Goal: Task Accomplishment & Management: Manage account settings

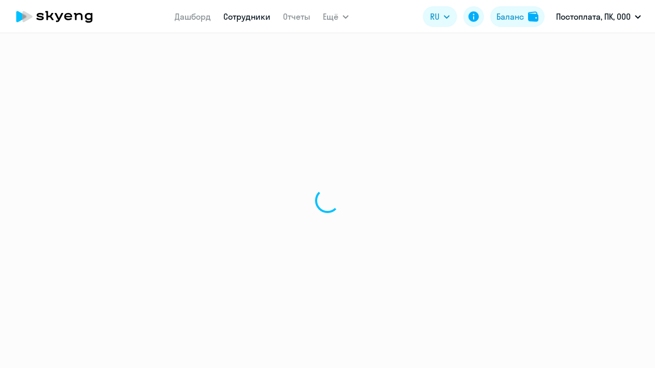
select select "30"
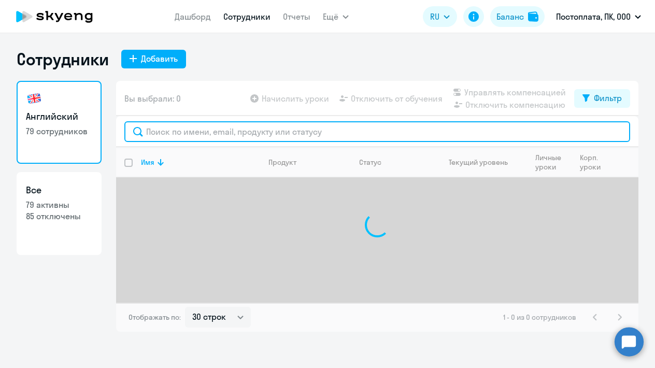
click at [210, 130] on input "text" at bounding box center [376, 131] width 505 height 21
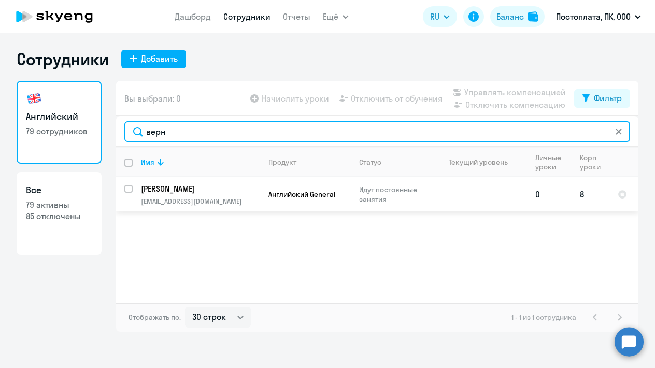
type input "верн"
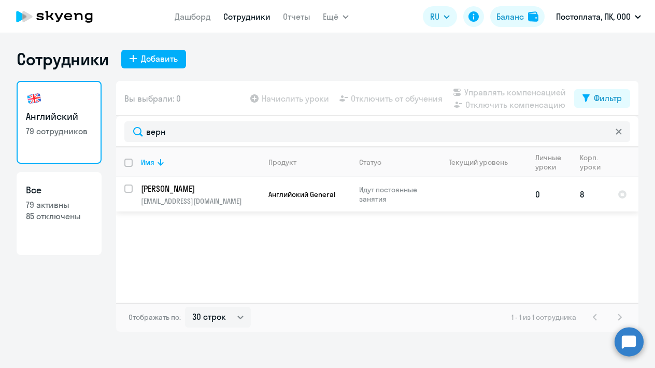
click at [182, 188] on p "[PERSON_NAME]" at bounding box center [199, 188] width 117 height 11
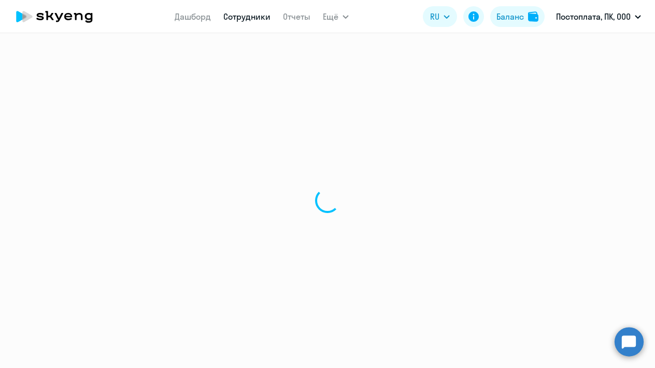
select select "english"
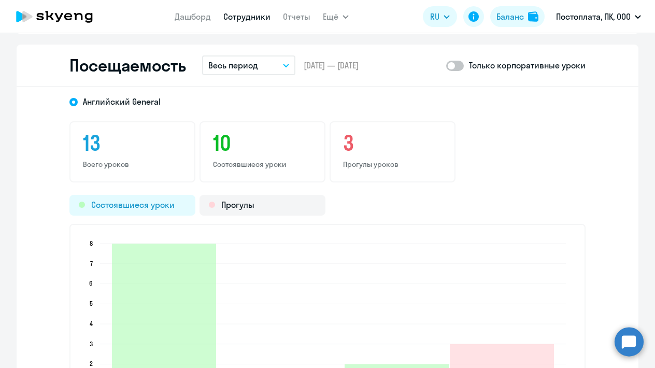
scroll to position [1190, 0]
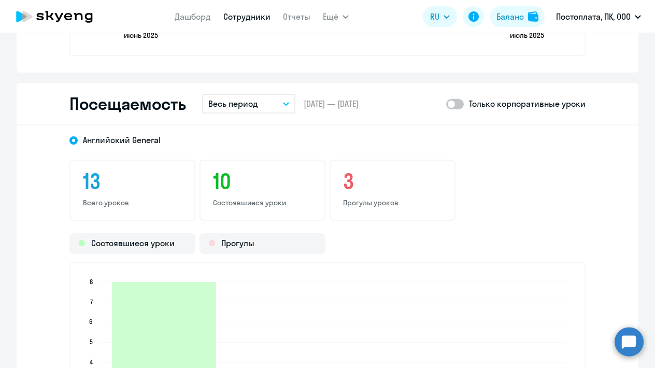
click at [452, 108] on span at bounding box center [455, 104] width 18 height 10
click at [446, 104] on input "checkbox" at bounding box center [445, 104] width 1 height 1
checkbox input "true"
click at [274, 100] on button "Весь период" at bounding box center [248, 104] width 93 height 20
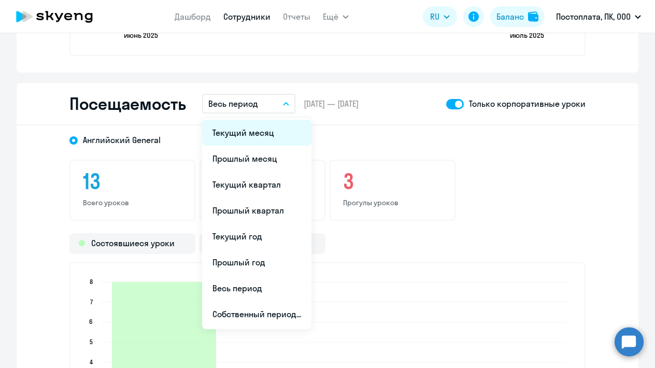
click at [255, 128] on li "Текущий месяц" at bounding box center [256, 133] width 109 height 26
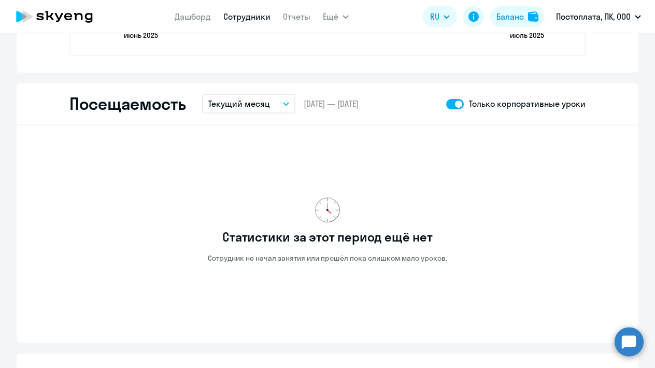
click at [255, 103] on p "Текущий месяц" at bounding box center [239, 103] width 62 height 12
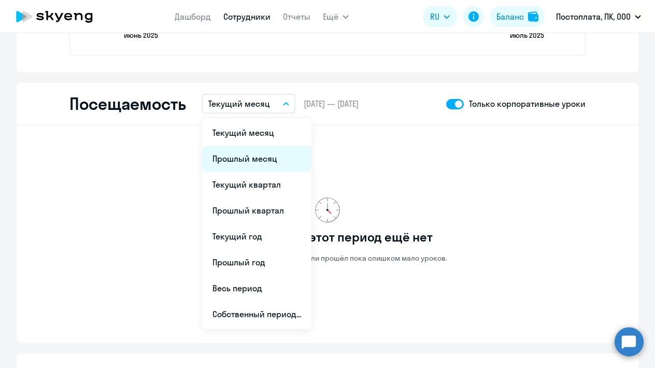
click at [244, 157] on li "Прошлый месяц" at bounding box center [256, 159] width 109 height 26
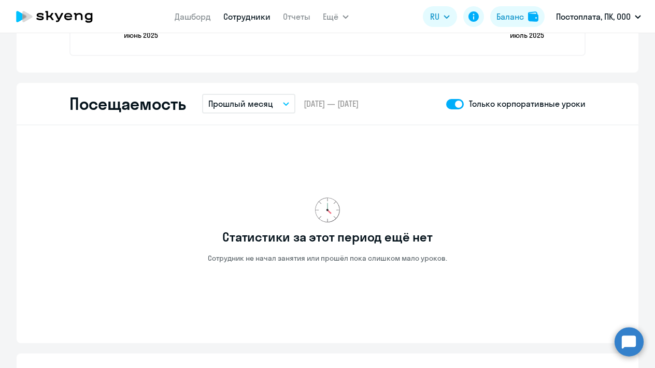
click at [264, 104] on p "Прошлый месяц" at bounding box center [240, 103] width 65 height 12
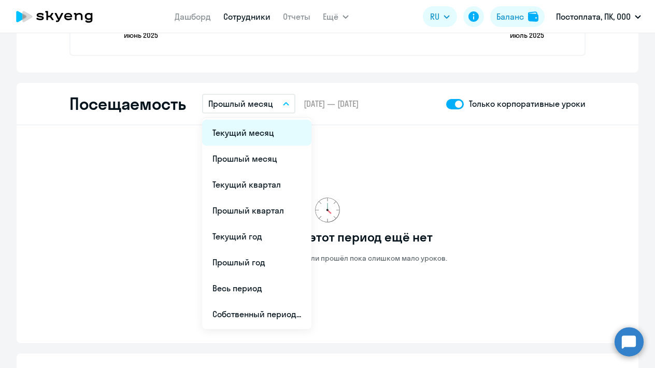
click at [257, 132] on li "Текущий месяц" at bounding box center [256, 133] width 109 height 26
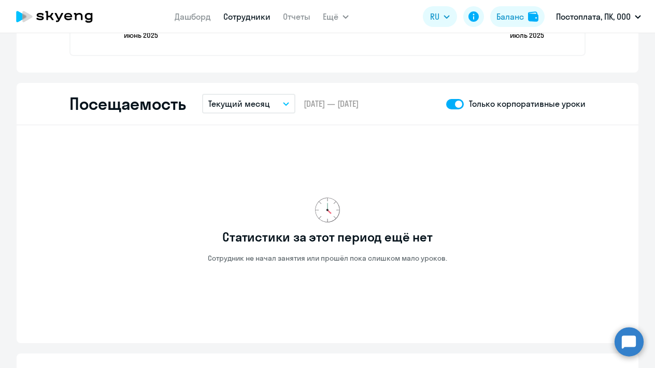
click at [255, 106] on p "Текущий месяц" at bounding box center [239, 103] width 62 height 12
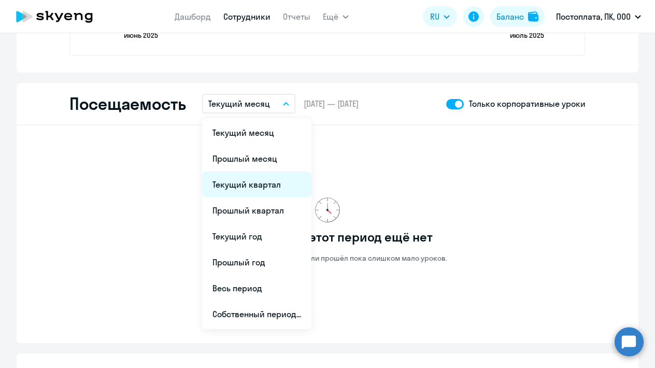
click at [256, 178] on li "Текущий квартал" at bounding box center [256, 184] width 109 height 26
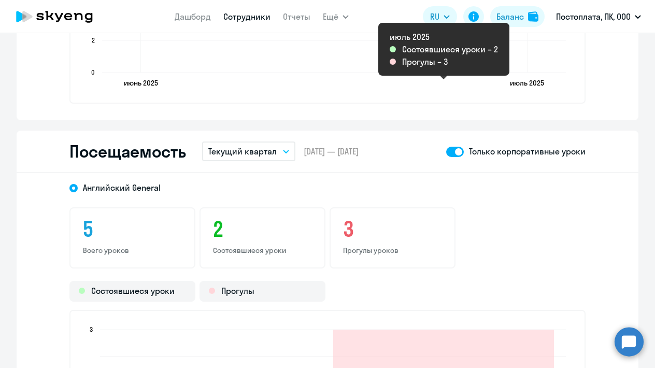
scroll to position [1133, 0]
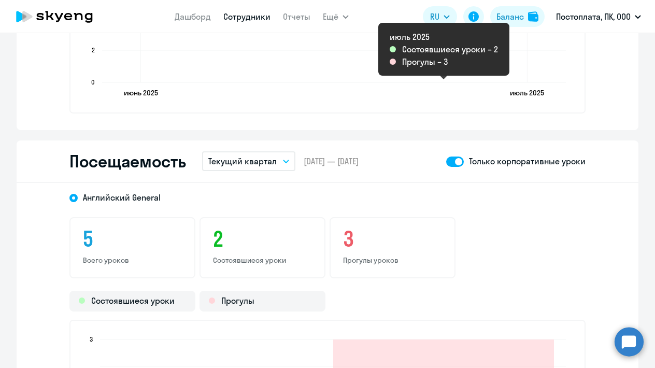
click at [270, 154] on button "Текущий квартал" at bounding box center [248, 161] width 93 height 20
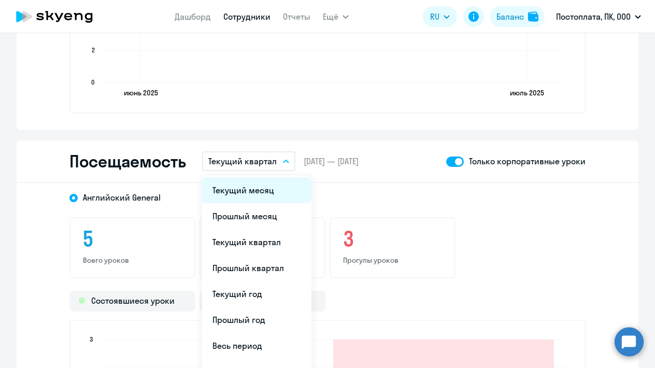
click at [250, 192] on li "Текущий месяц" at bounding box center [256, 190] width 109 height 26
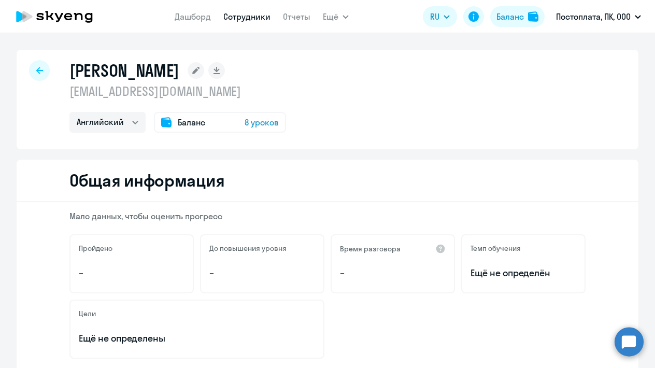
scroll to position [0, 0]
click at [251, 17] on link "Сотрудники" at bounding box center [246, 16] width 47 height 10
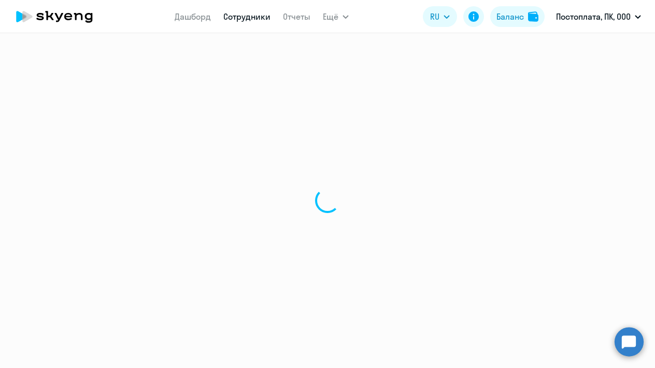
select select "30"
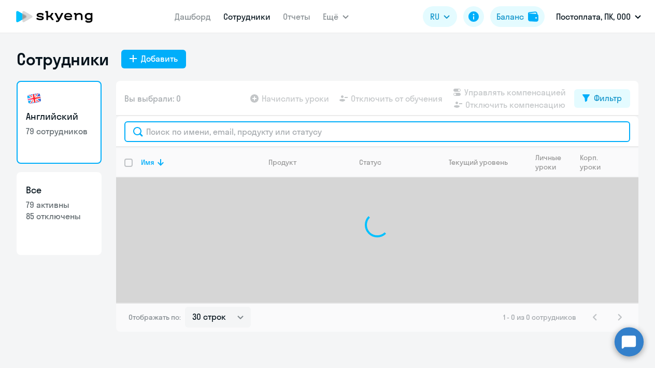
click at [183, 129] on input "text" at bounding box center [376, 131] width 505 height 21
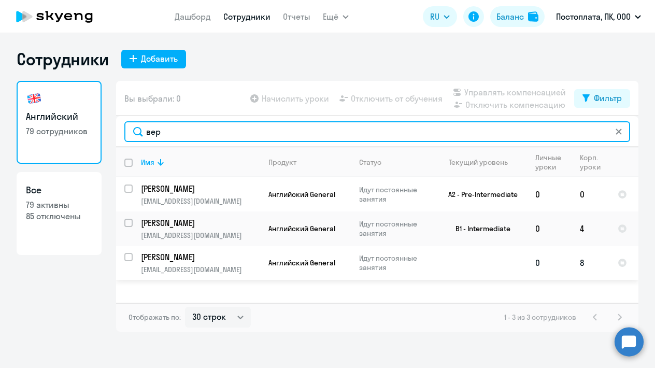
type input "вер"
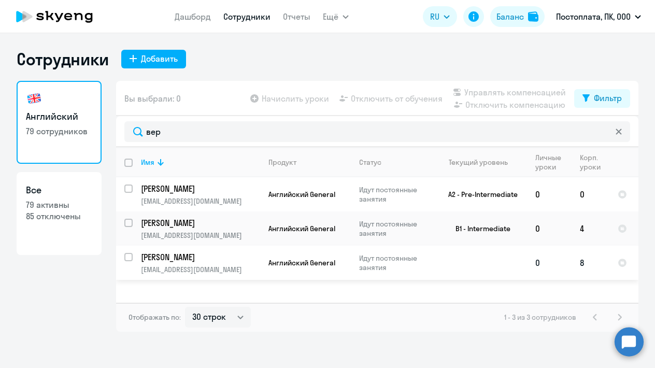
click at [129, 260] on input "select row 27247526" at bounding box center [134, 263] width 21 height 21
checkbox input "true"
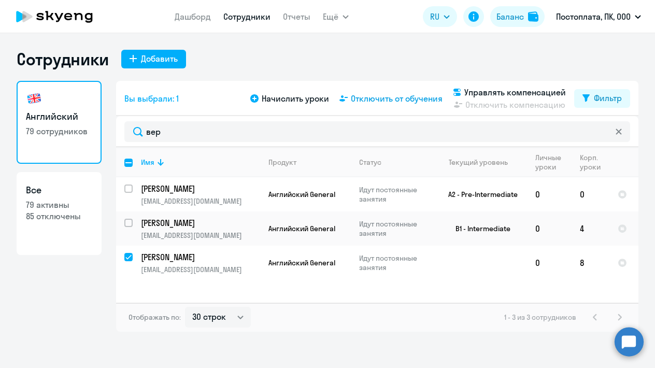
click at [379, 99] on span "Отключить от обучения" at bounding box center [397, 98] width 92 height 12
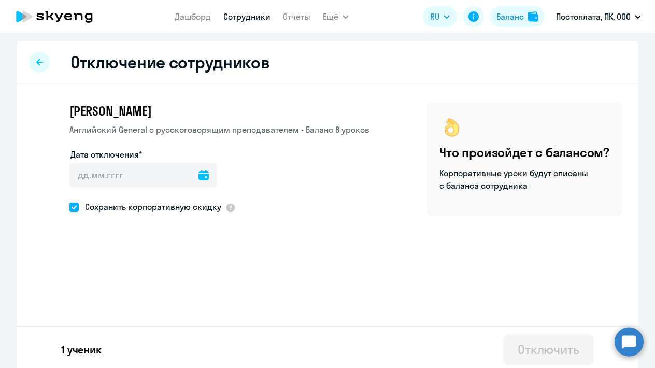
click at [202, 176] on icon at bounding box center [203, 175] width 10 height 10
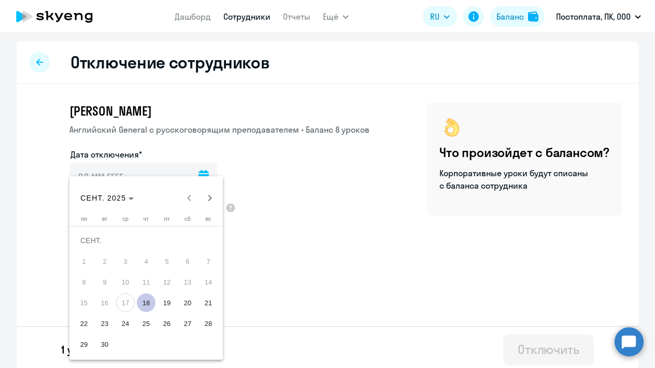
click at [145, 301] on span "18" at bounding box center [146, 302] width 19 height 19
type input "[DATE]"
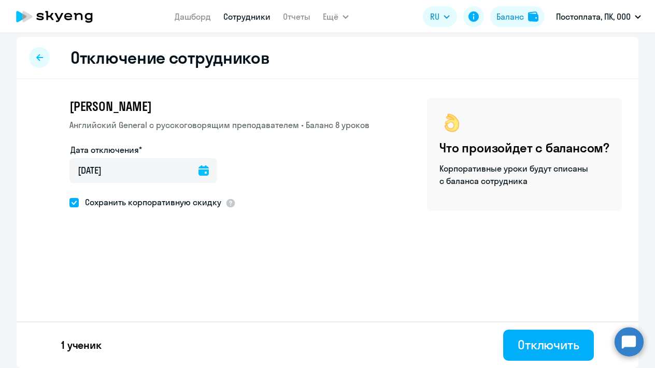
scroll to position [5, 0]
click at [525, 346] on div "Отключить" at bounding box center [548, 344] width 62 height 17
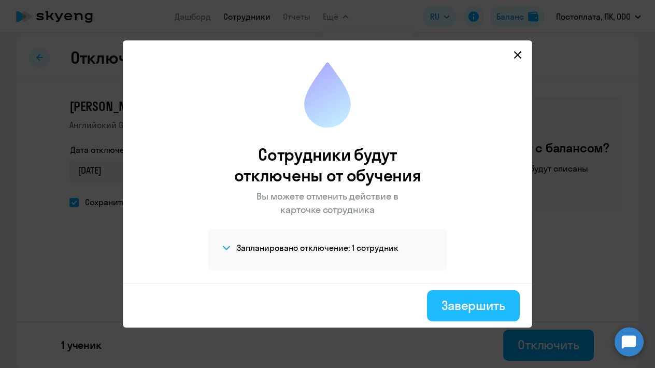
click at [463, 299] on div "Завершить" at bounding box center [473, 305] width 64 height 17
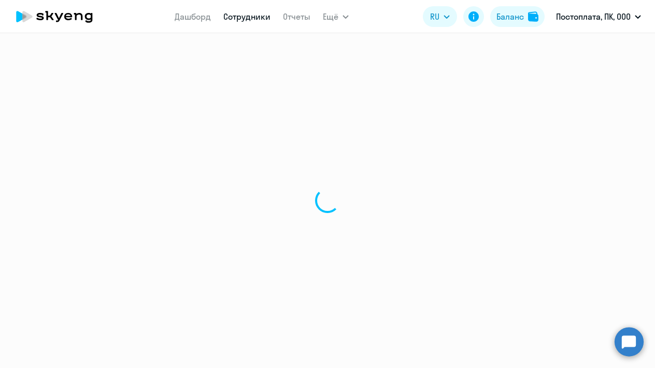
select select "30"
